Goal: Task Accomplishment & Management: Manage account settings

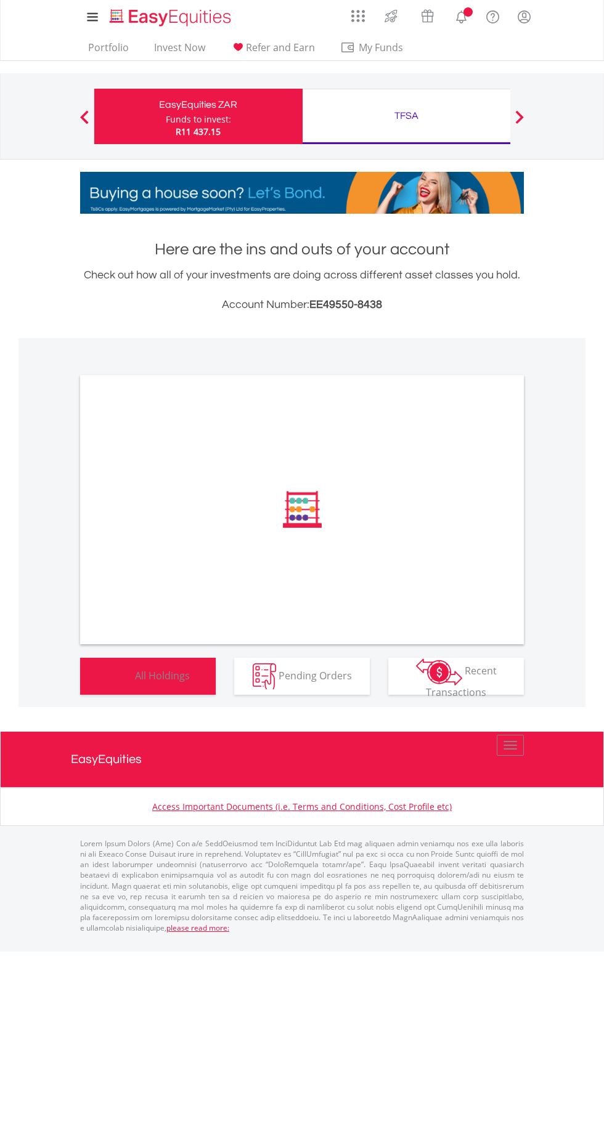
click at [180, 688] on button "Holdings All Holdings" at bounding box center [148, 676] width 136 height 37
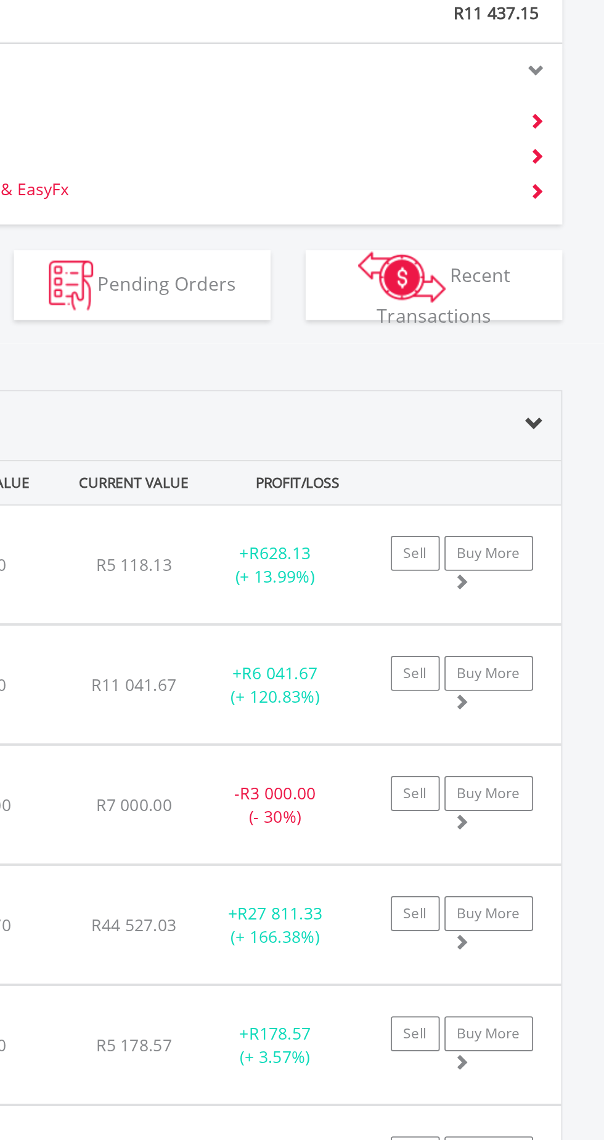
scroll to position [381, 0]
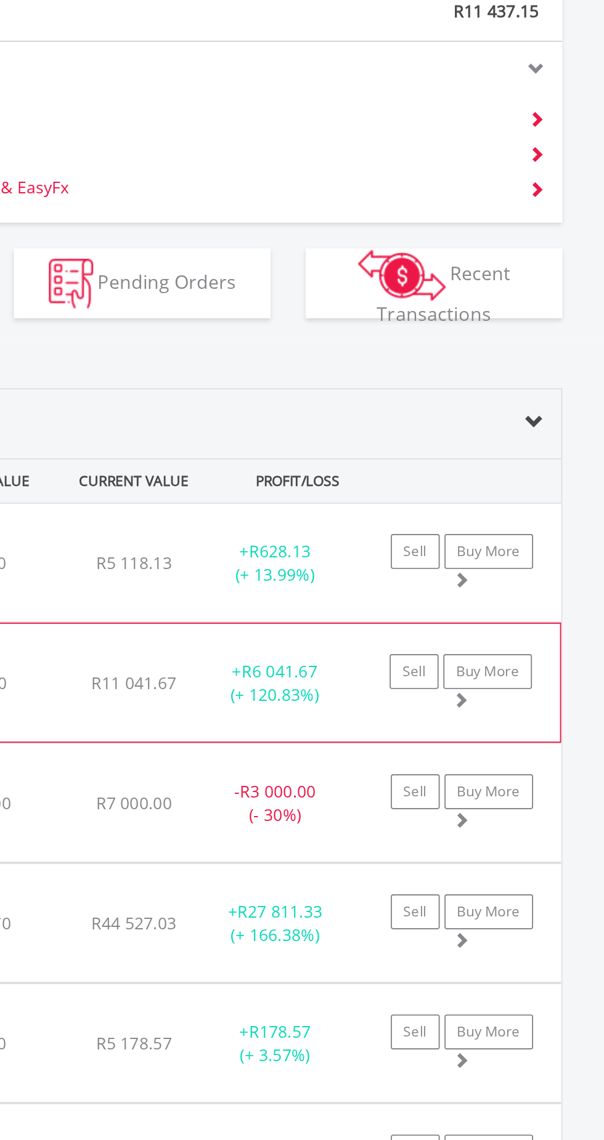
click at [397, 733] on div "+ R6 041.67 (+ 120.83%)" at bounding box center [371, 720] width 77 height 25
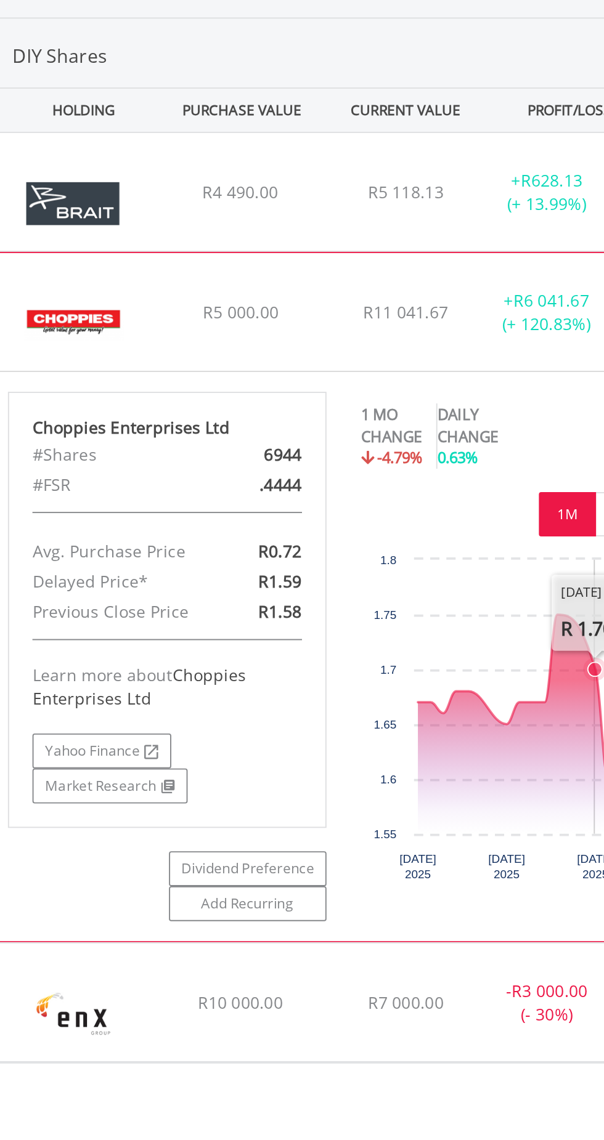
scroll to position [424, 0]
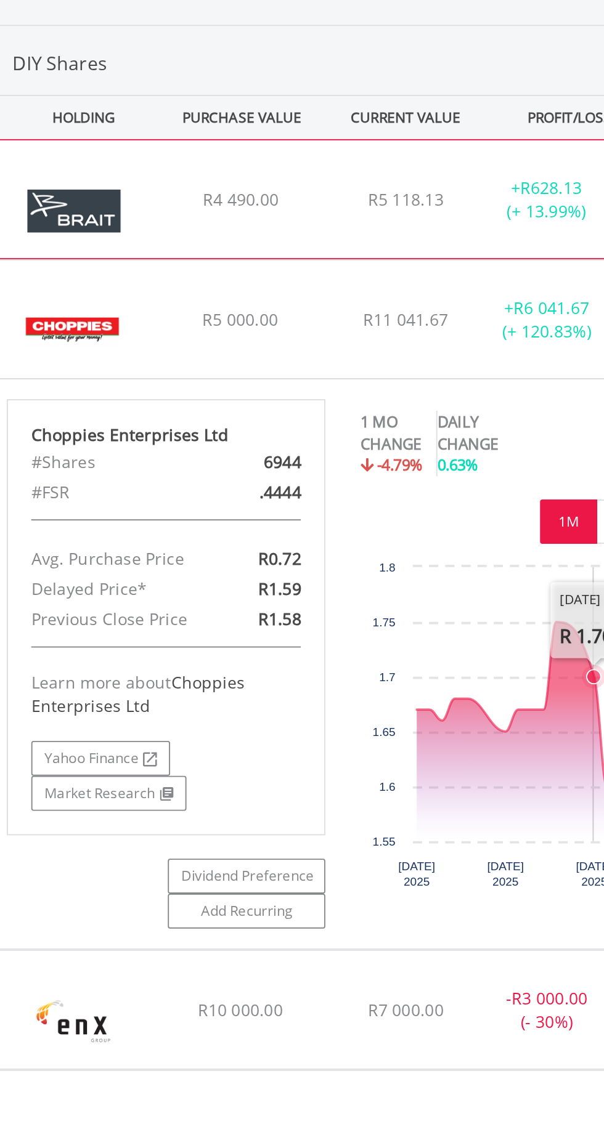
click at [346, 678] on div "+ R628.13 (+ 13.99%)" at bounding box center [371, 677] width 77 height 25
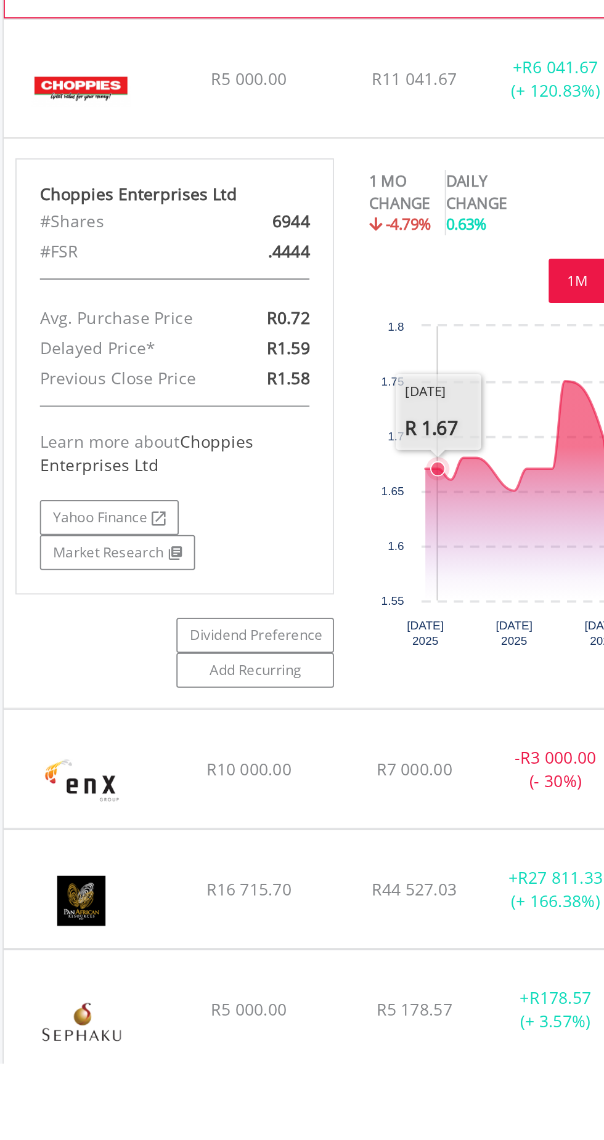
scroll to position [838, 0]
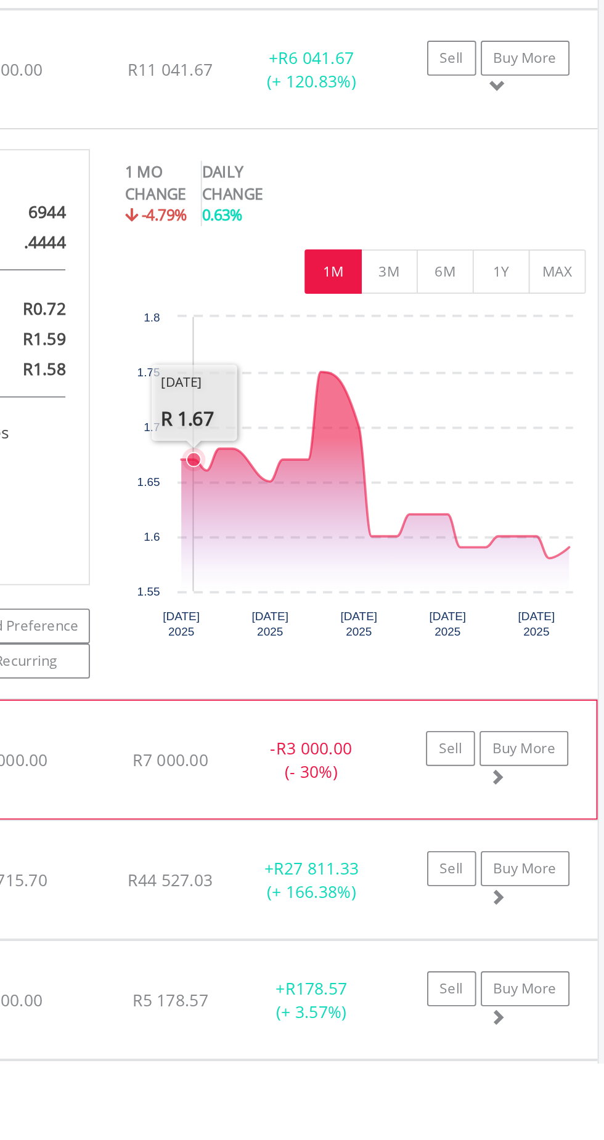
click at [378, 978] on div "- R3 000.00 (- 30%)" at bounding box center [371, 980] width 77 height 25
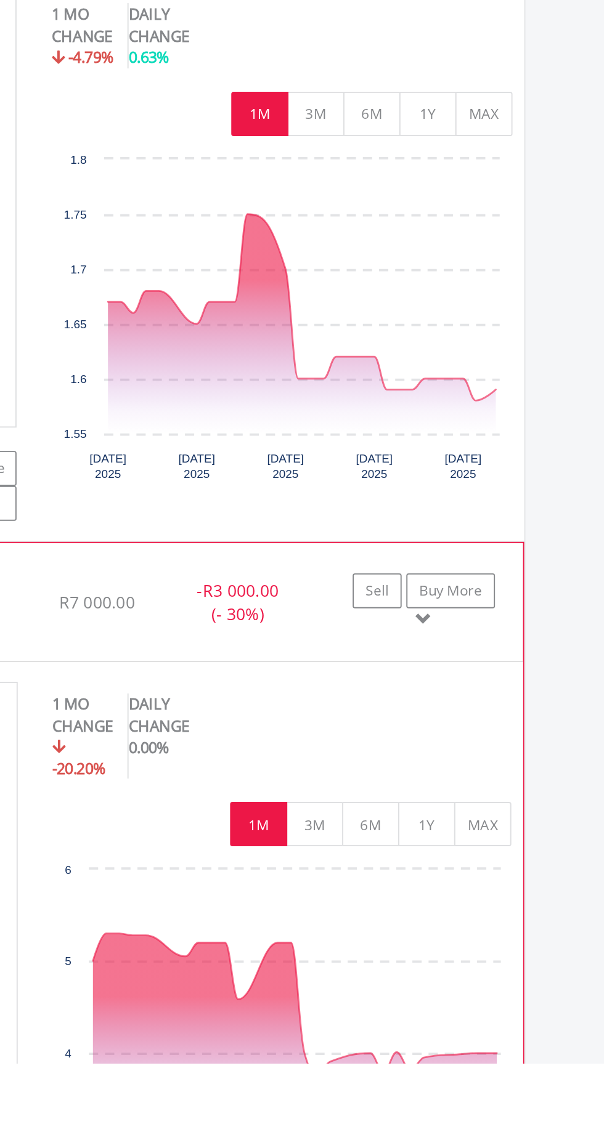
scroll to position [923, 0]
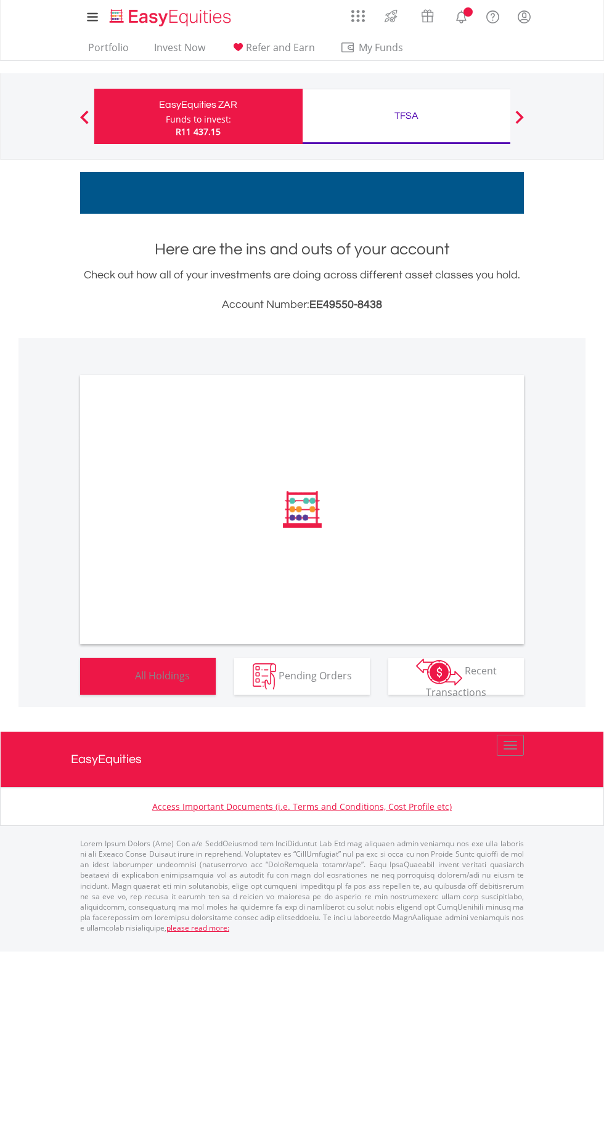
click at [174, 676] on span "All Holdings" at bounding box center [162, 675] width 55 height 14
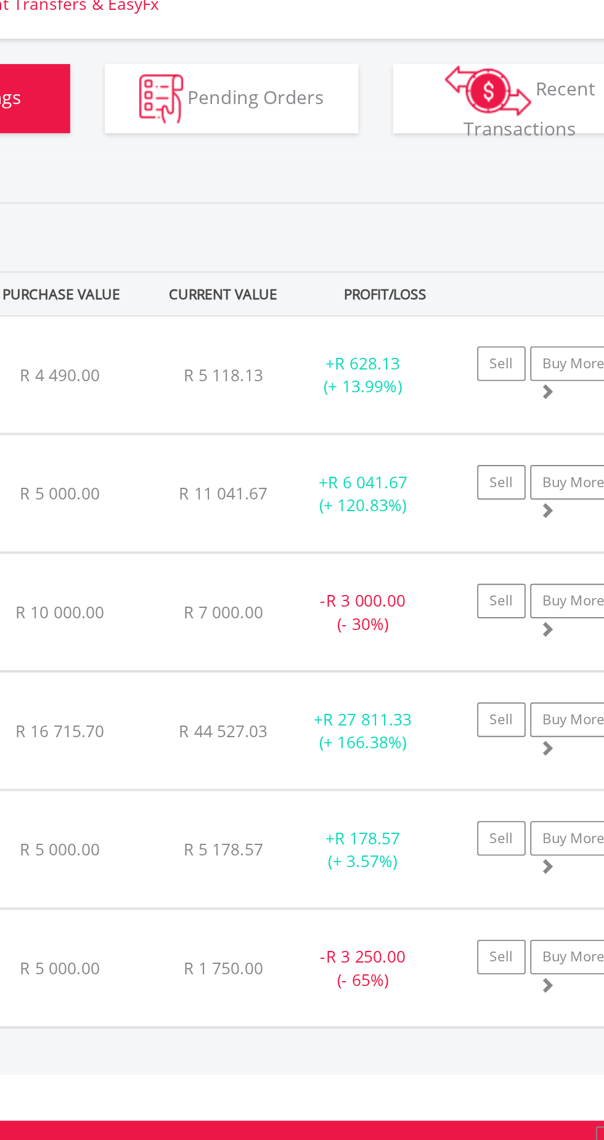
scroll to position [479, 0]
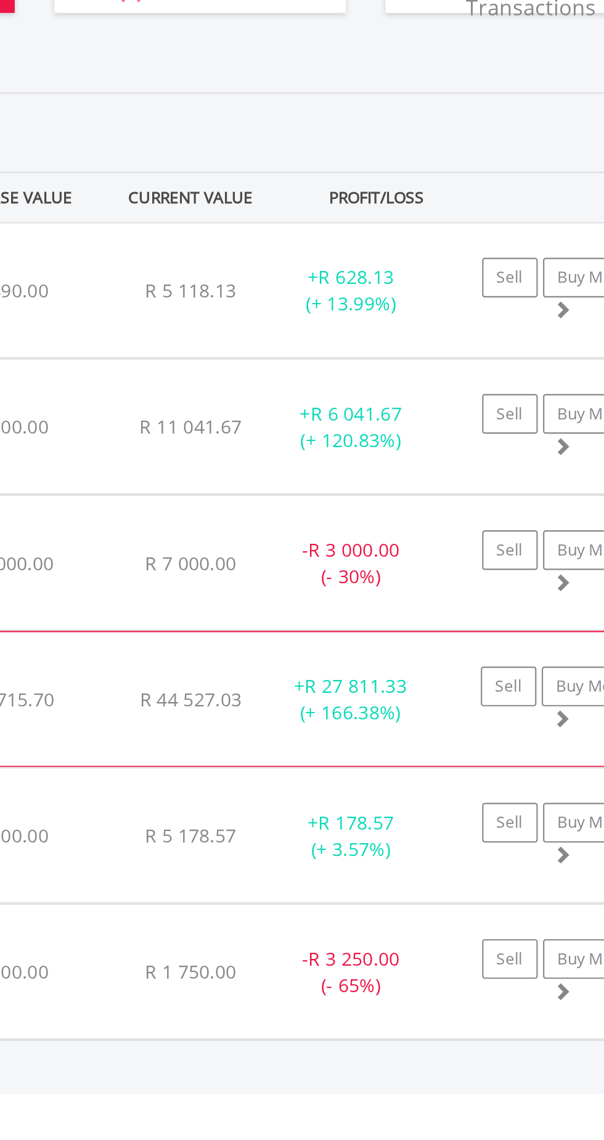
click at [393, 635] on div "+ R 27 811.33 (+ 166.38%)" at bounding box center [371, 622] width 77 height 25
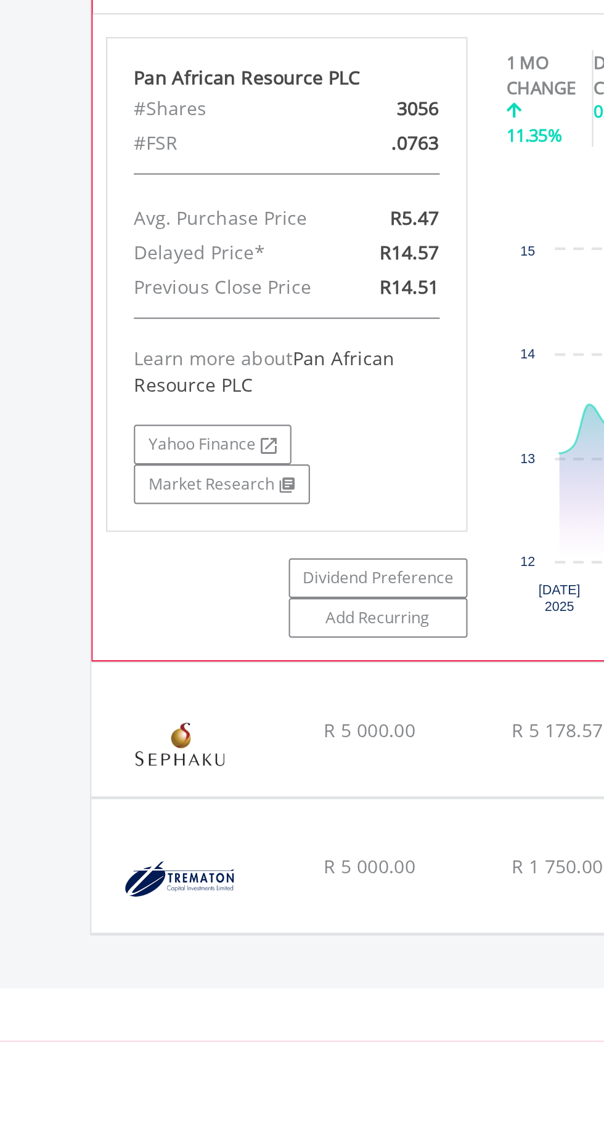
scroll to position [671, 0]
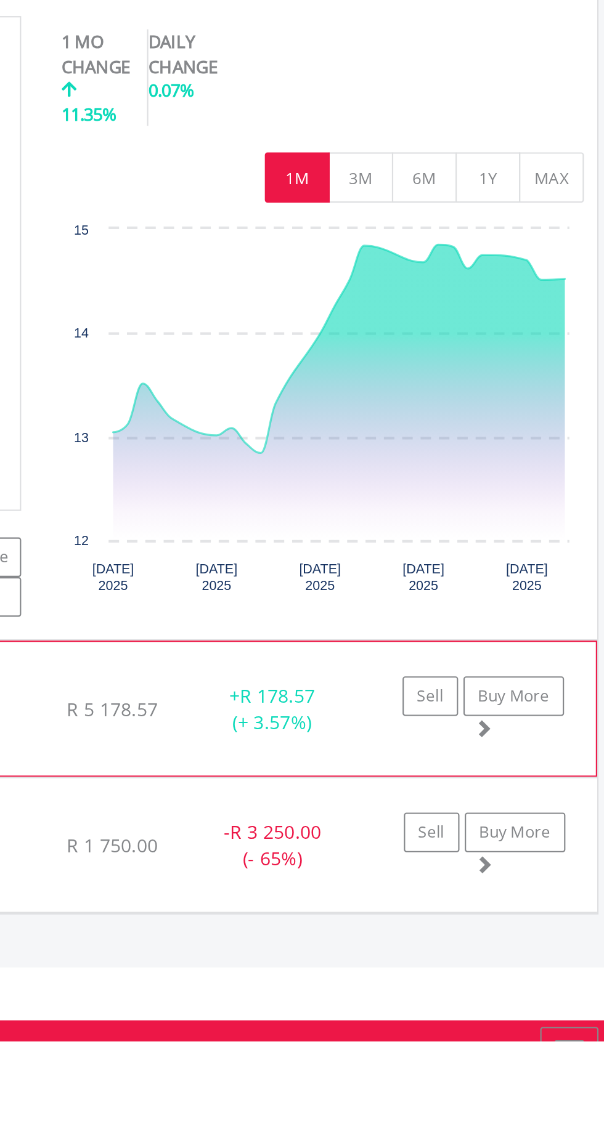
click at [394, 443] on div "+ R 178.57 (+ 3.57%)" at bounding box center [371, 430] width 77 height 25
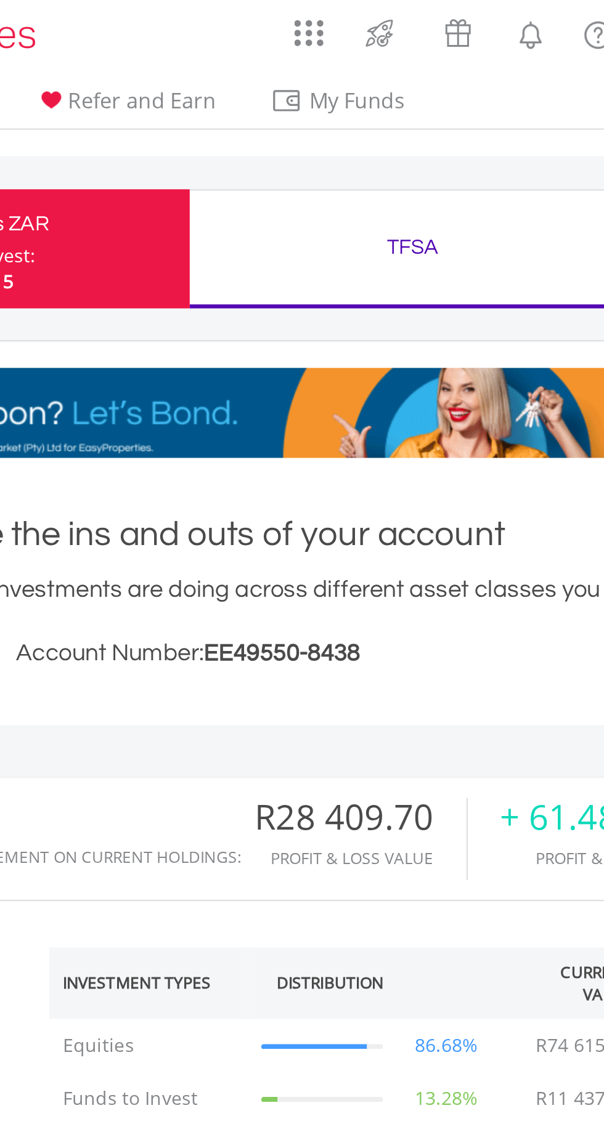
scroll to position [0, 0]
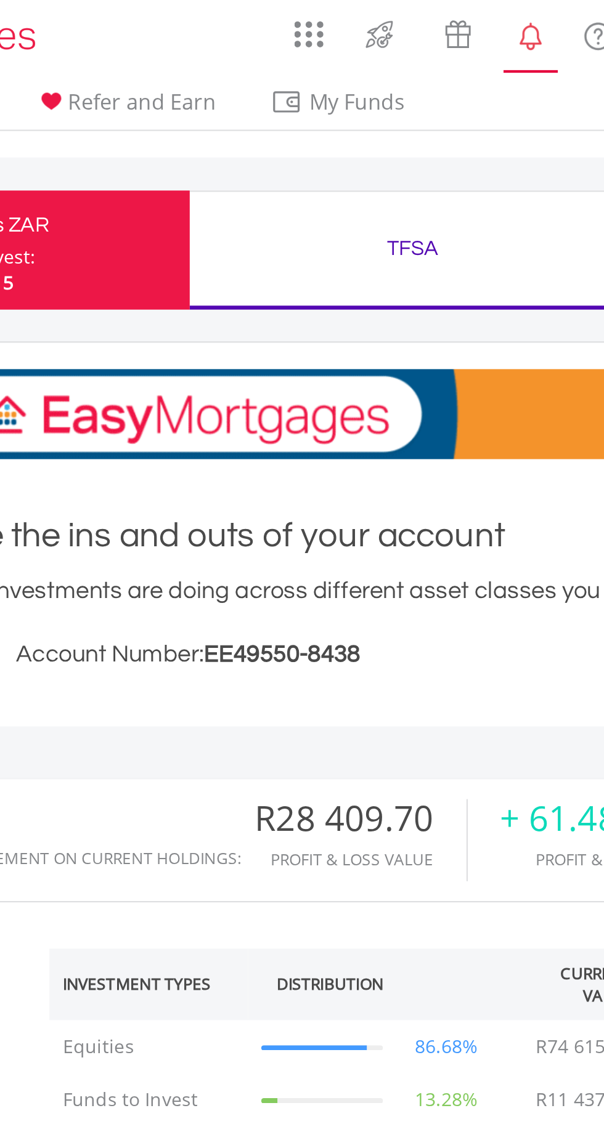
click at [466, 17] on lord-icon "Notifications" at bounding box center [460, 16] width 15 height 15
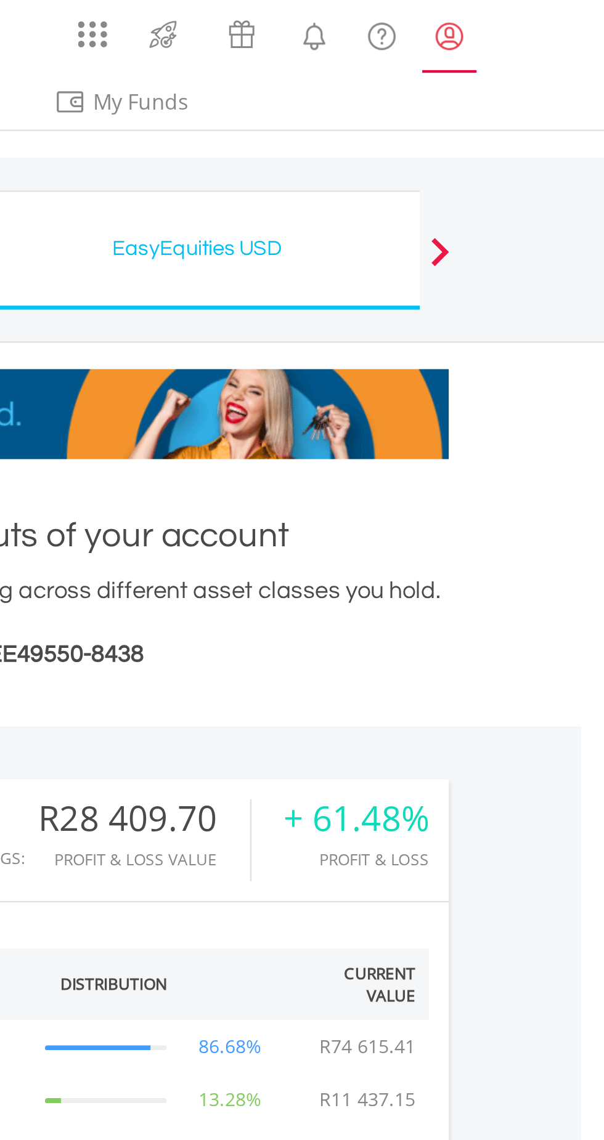
click at [524, 23] on lord-icon "My Profile" at bounding box center [523, 16] width 15 height 15
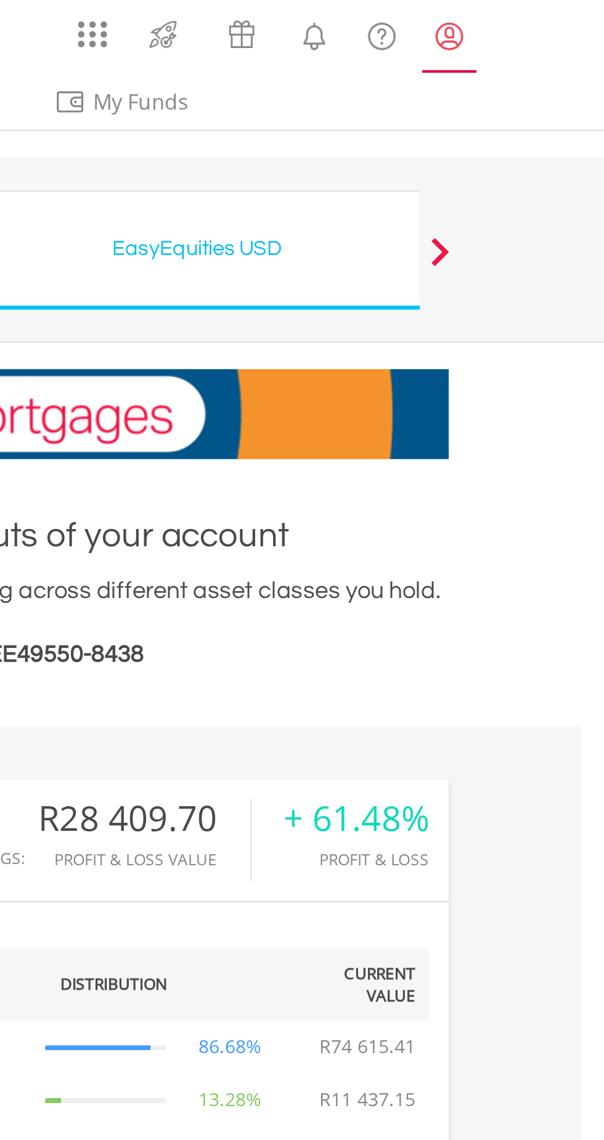
click at [526, 18] on lord-icon "My Profile" at bounding box center [523, 16] width 15 height 15
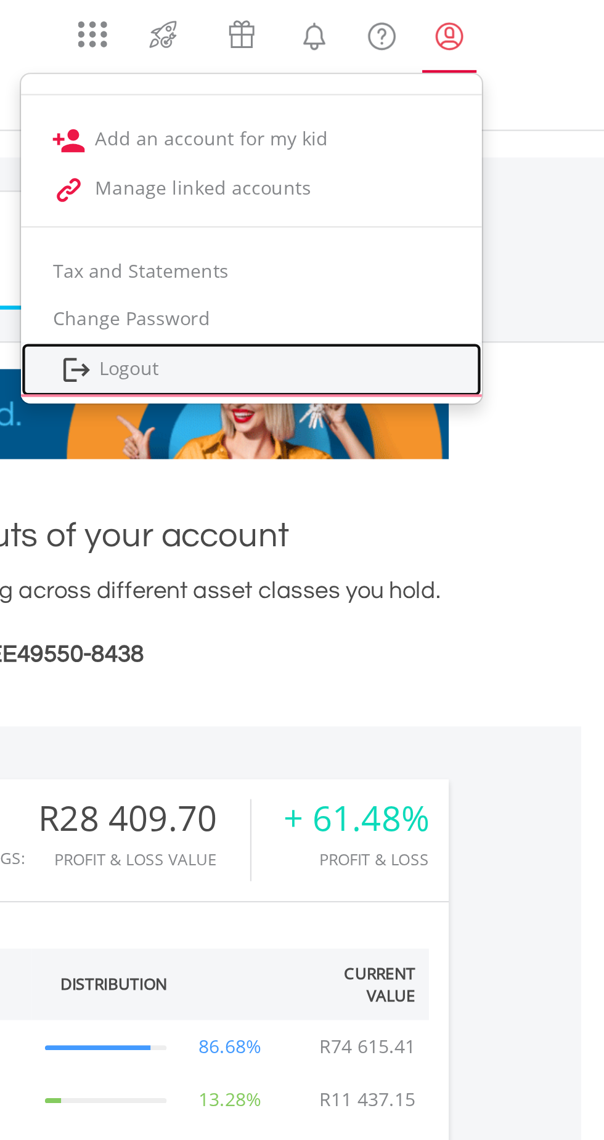
click at [390, 171] on link "Logout" at bounding box center [432, 172] width 214 height 25
